Goal: Information Seeking & Learning: Learn about a topic

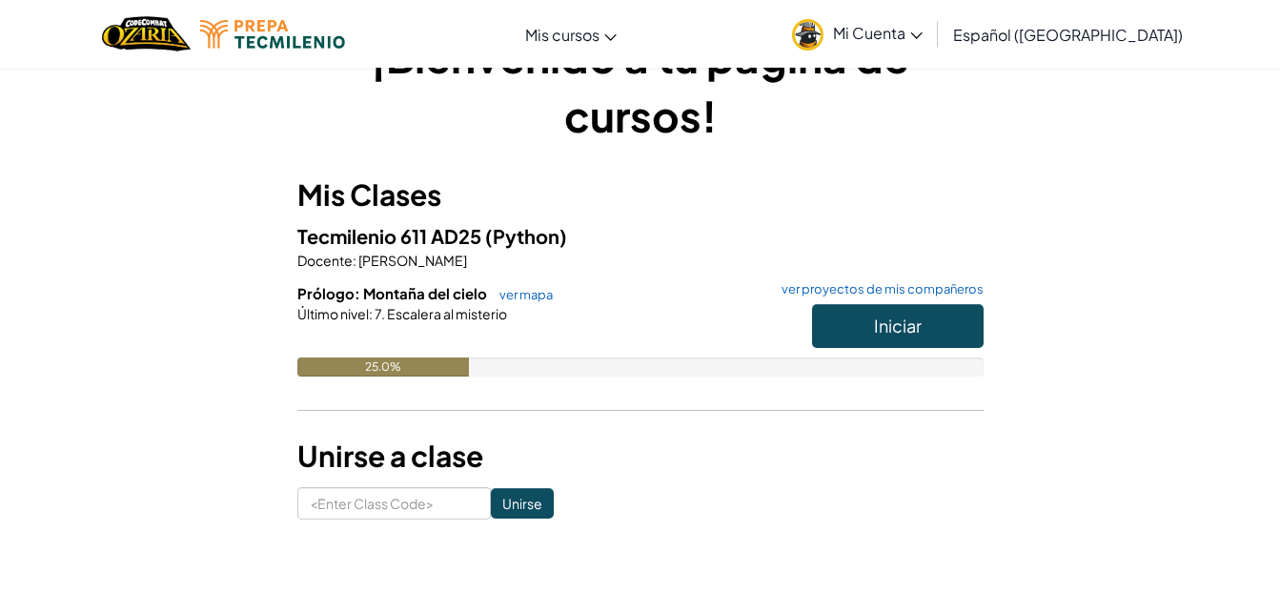
scroll to position [115, 0]
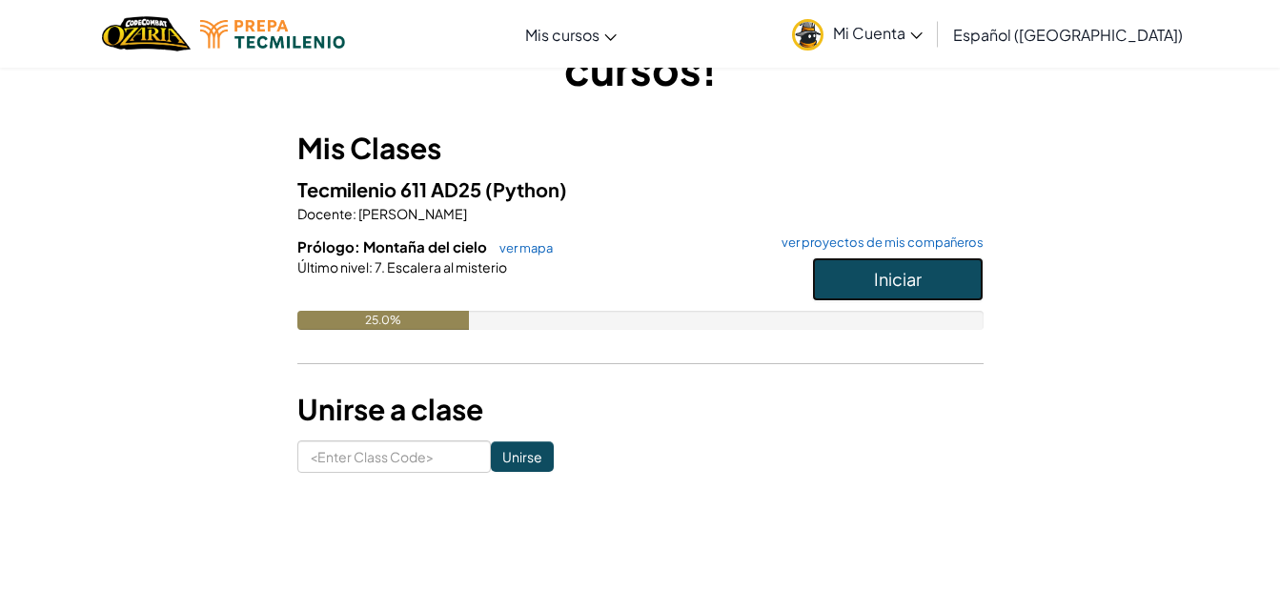
click at [864, 273] on button "Iniciar" at bounding box center [898, 279] width 172 height 44
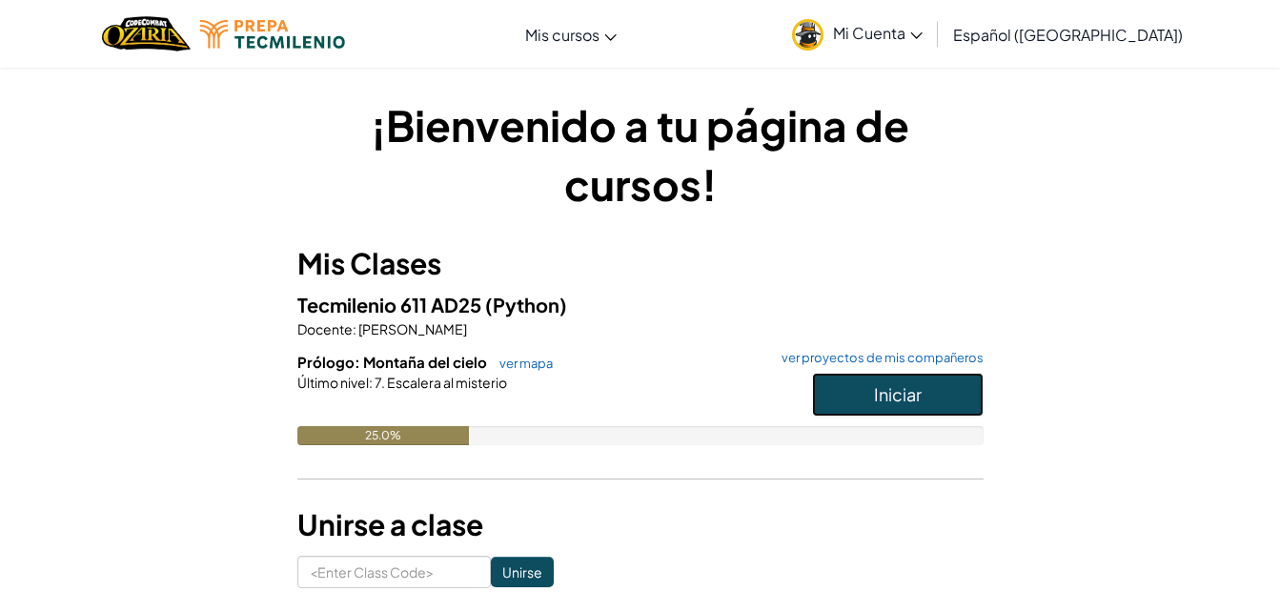
click at [860, 388] on button "Iniciar" at bounding box center [898, 395] width 172 height 44
click at [837, 33] on link "Mi Cuenta" at bounding box center [857, 34] width 150 height 60
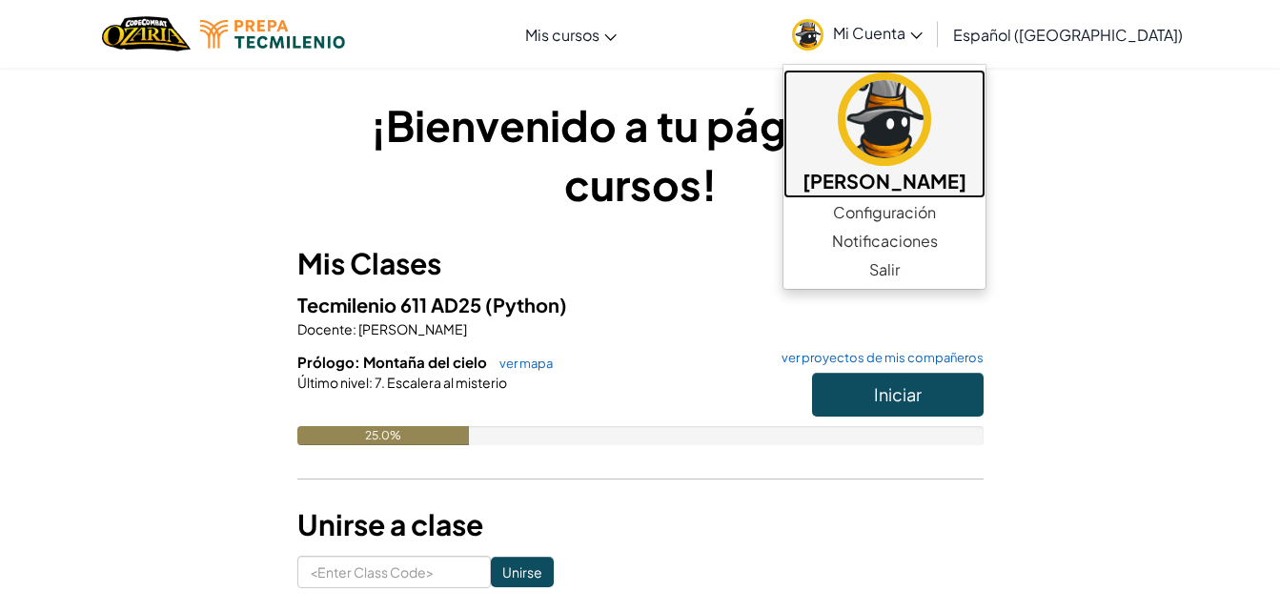
click at [869, 113] on img at bounding box center [884, 118] width 93 height 93
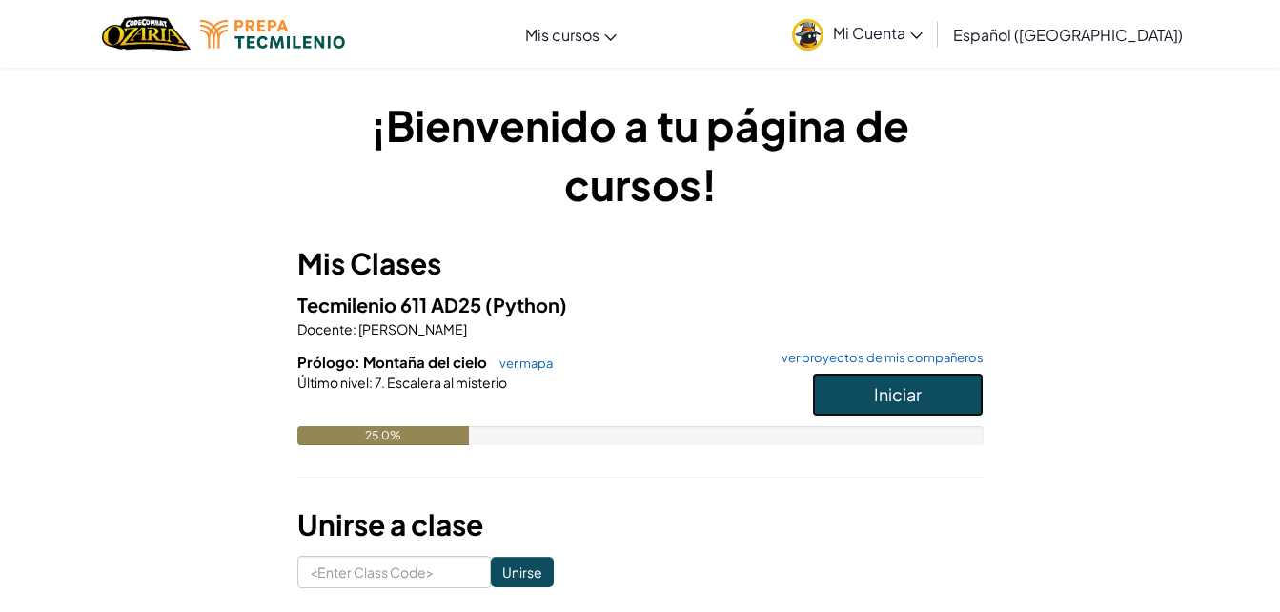
click at [893, 388] on span "Iniciar" at bounding box center [898, 394] width 48 height 22
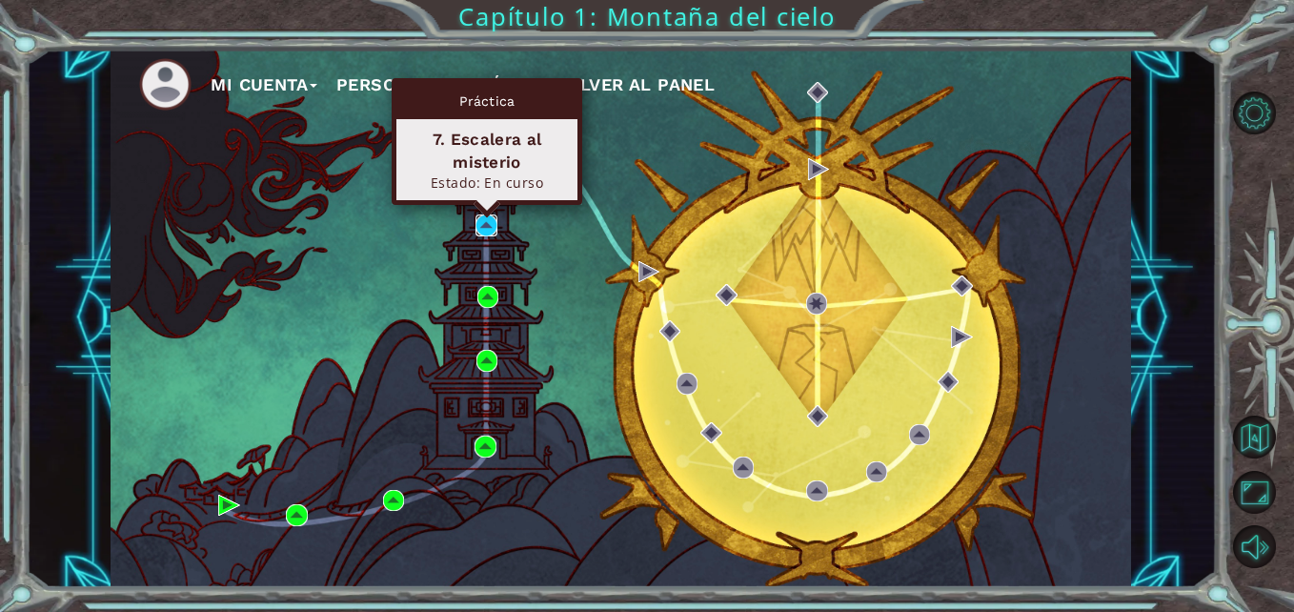
click at [477, 217] on img at bounding box center [485, 224] width 21 height 21
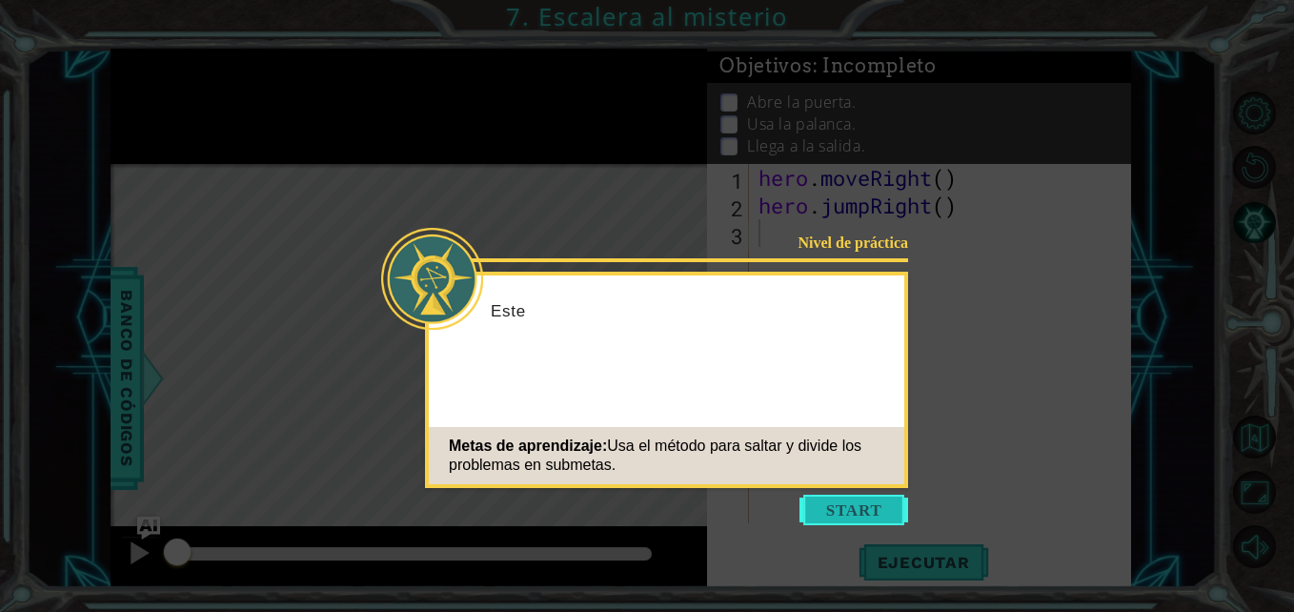
click at [879, 519] on button "Start" at bounding box center [853, 510] width 109 height 30
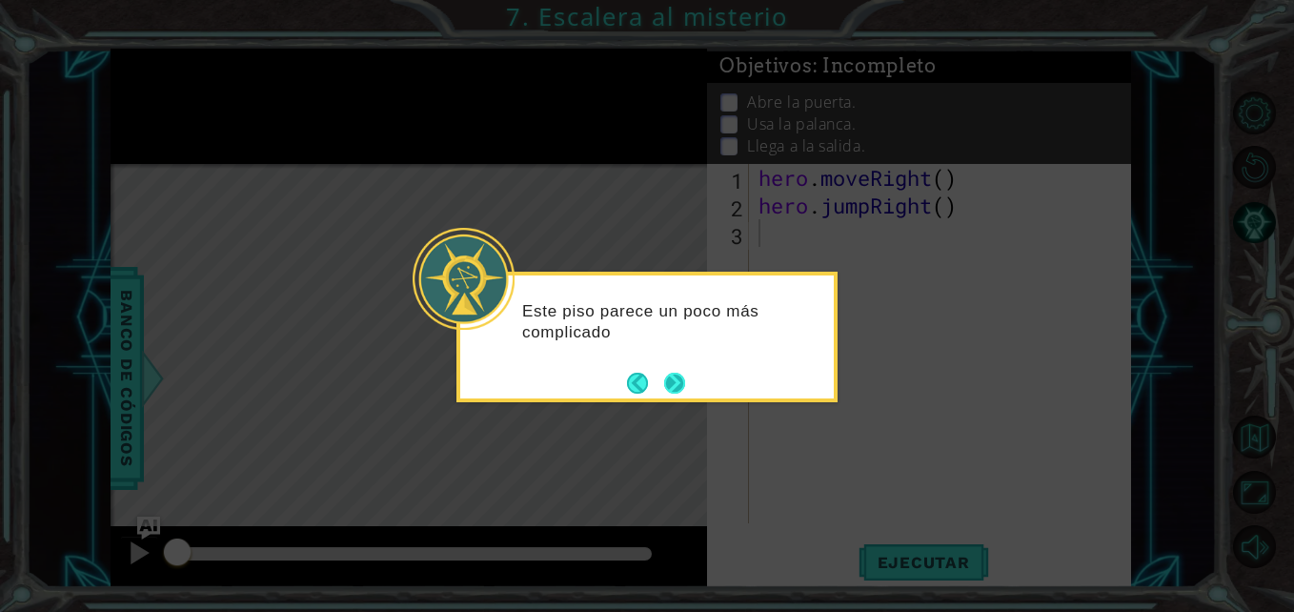
click at [685, 382] on button "Next" at bounding box center [674, 383] width 21 height 21
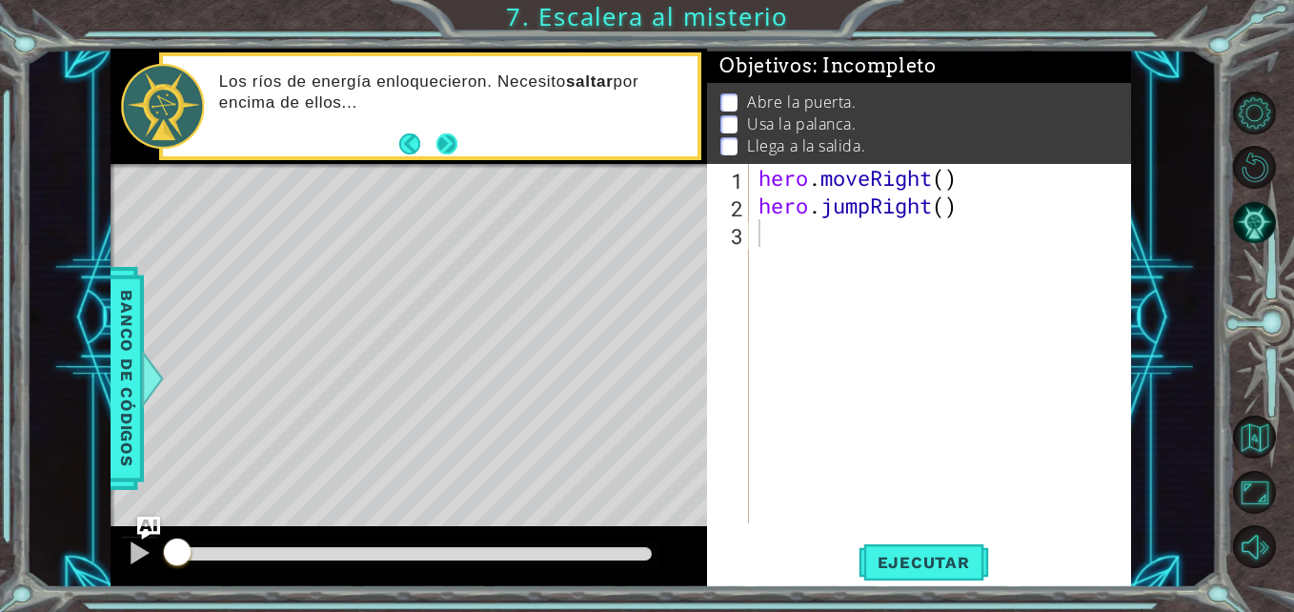
click at [446, 135] on button "Next" at bounding box center [447, 143] width 22 height 22
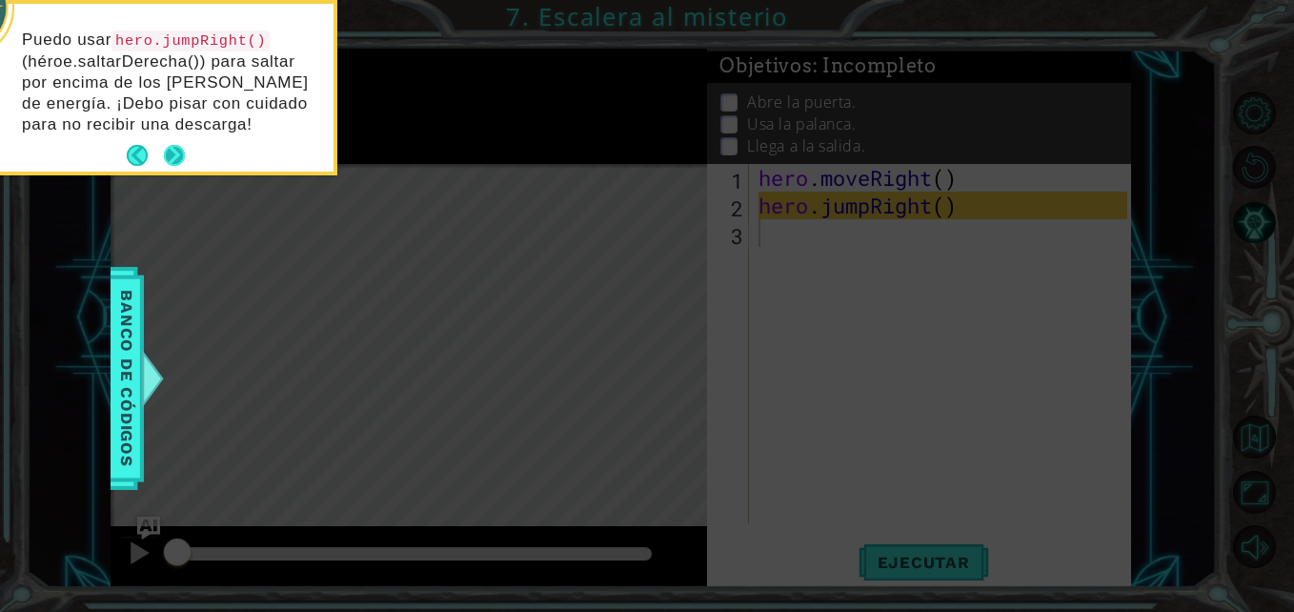
click at [167, 146] on button "Next" at bounding box center [174, 155] width 21 height 21
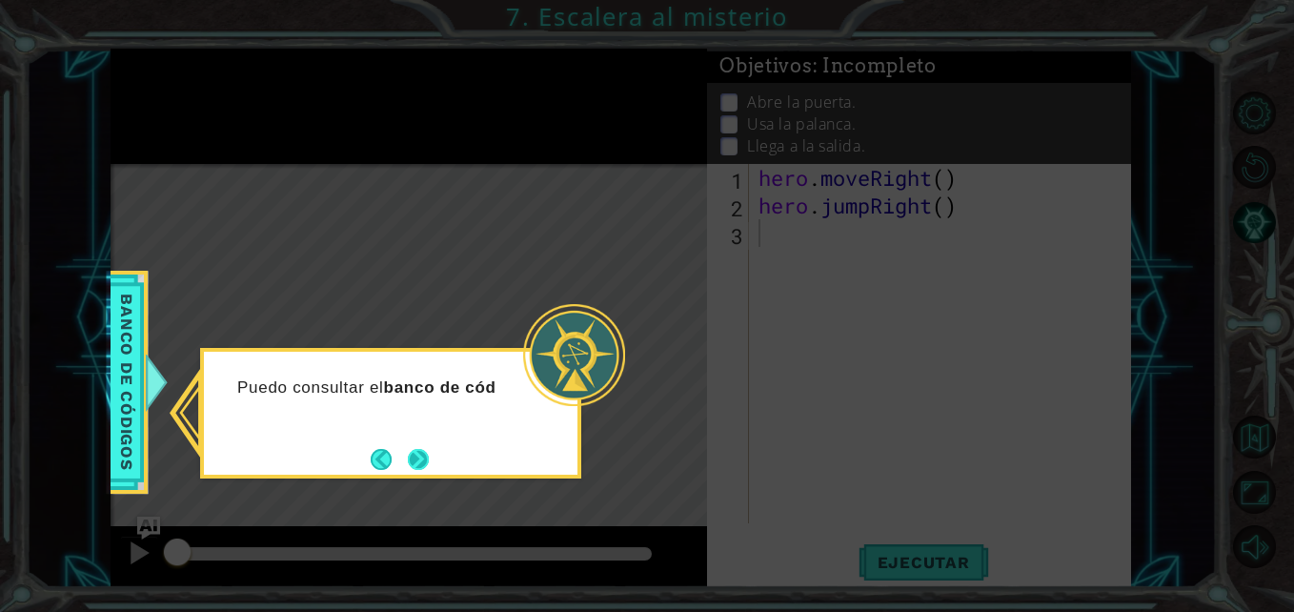
click at [413, 449] on button "Next" at bounding box center [418, 459] width 21 height 21
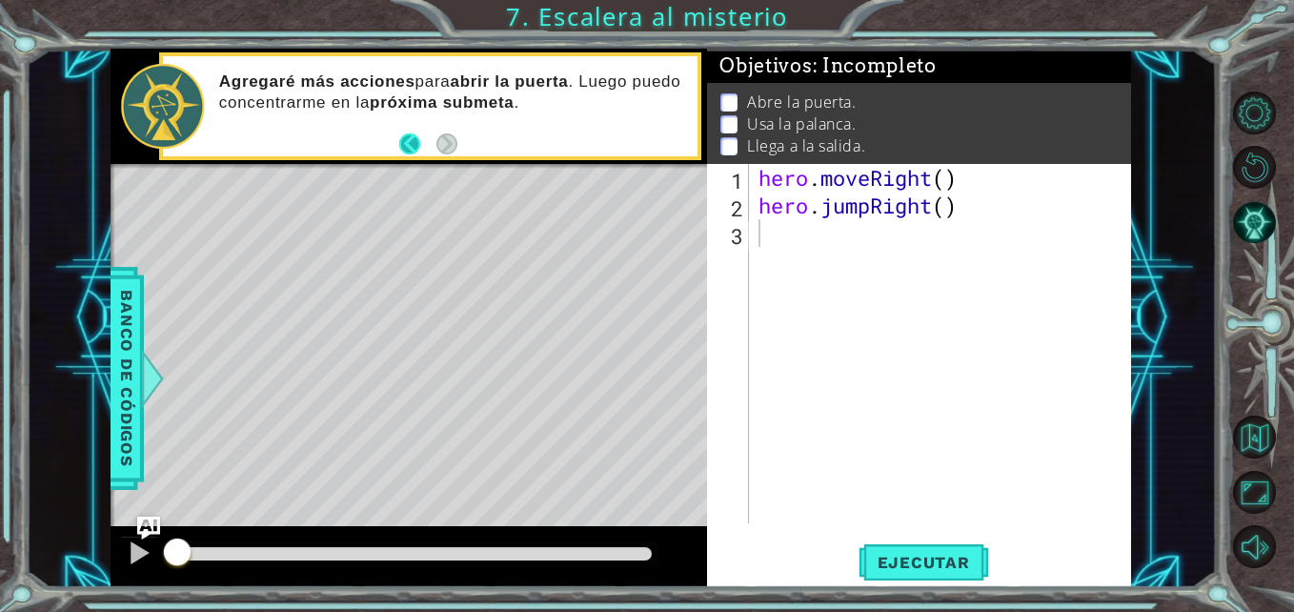
click at [411, 149] on button "Back" at bounding box center [417, 143] width 37 height 21
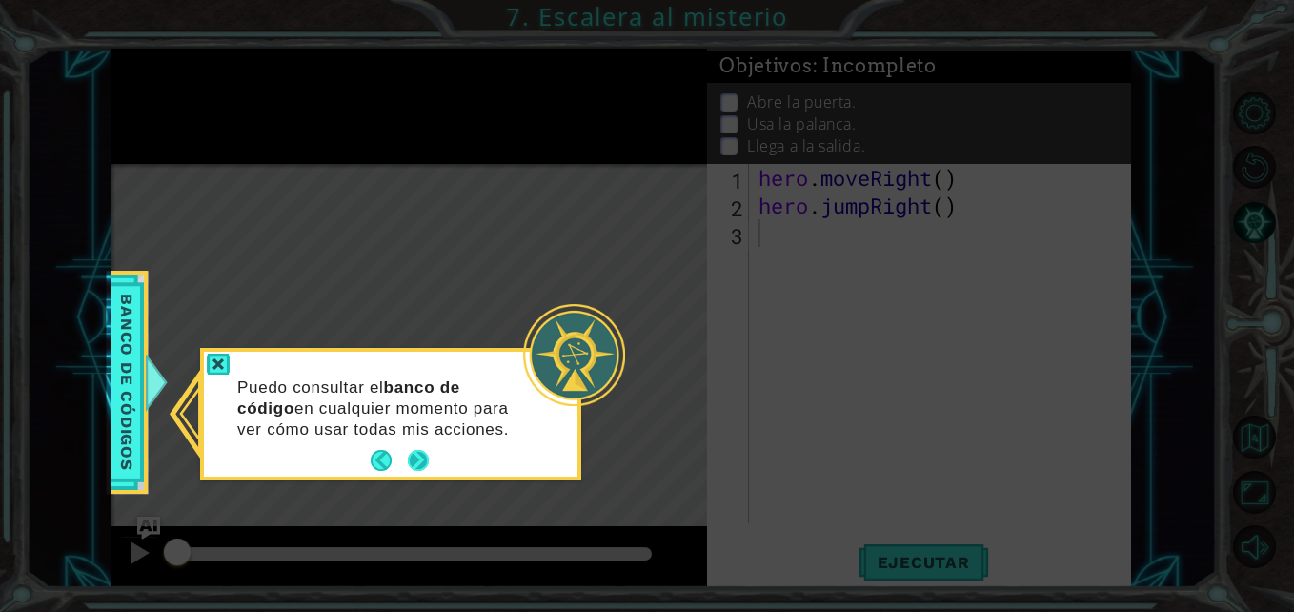
click at [420, 465] on button "Next" at bounding box center [418, 460] width 21 height 21
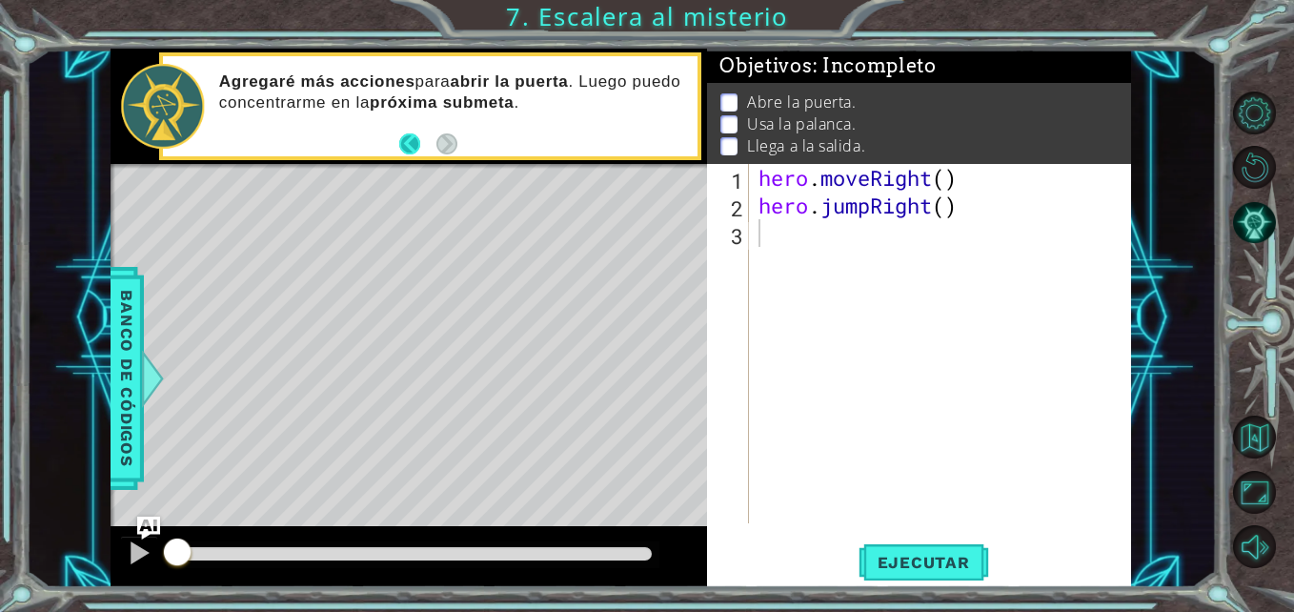
click at [417, 145] on button "Back" at bounding box center [417, 143] width 37 height 21
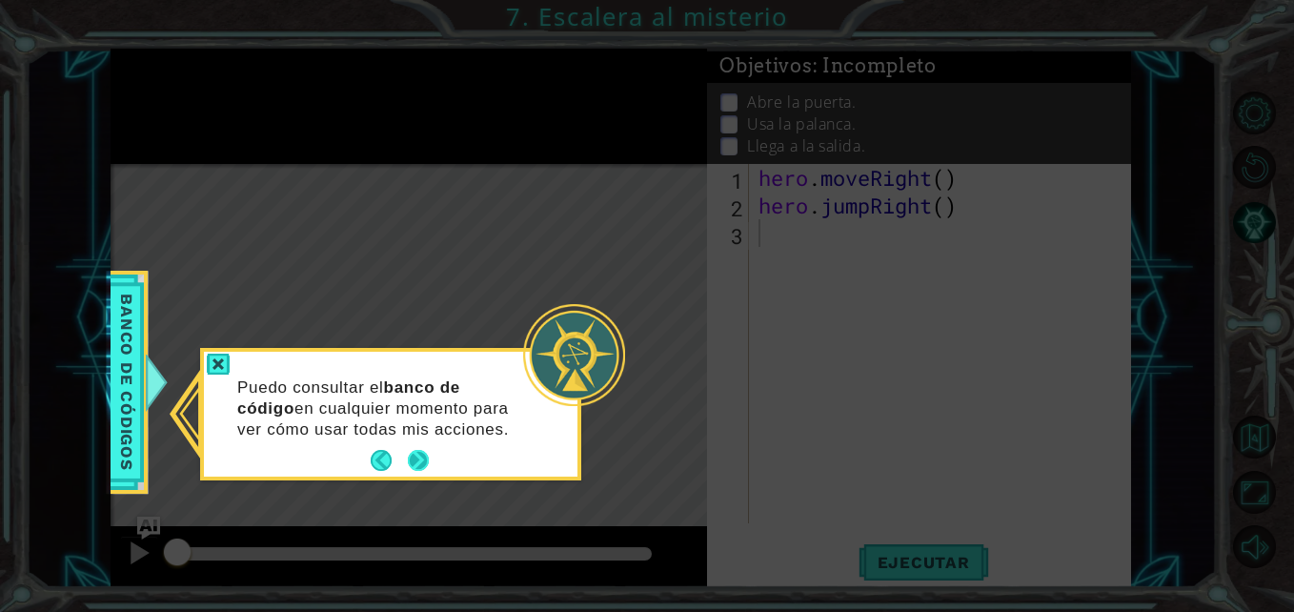
click at [424, 451] on button "Next" at bounding box center [418, 460] width 21 height 21
